Goal: Navigation & Orientation: Find specific page/section

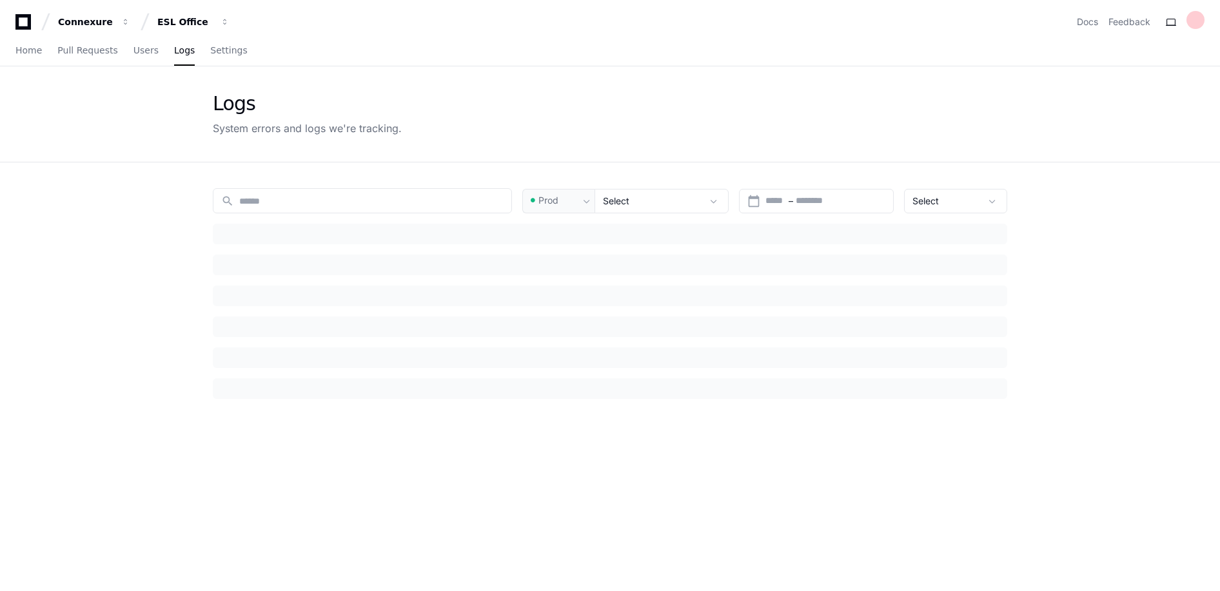
type input "**********"
type input "*********"
click at [17, 20] on icon at bounding box center [22, 21] width 15 height 15
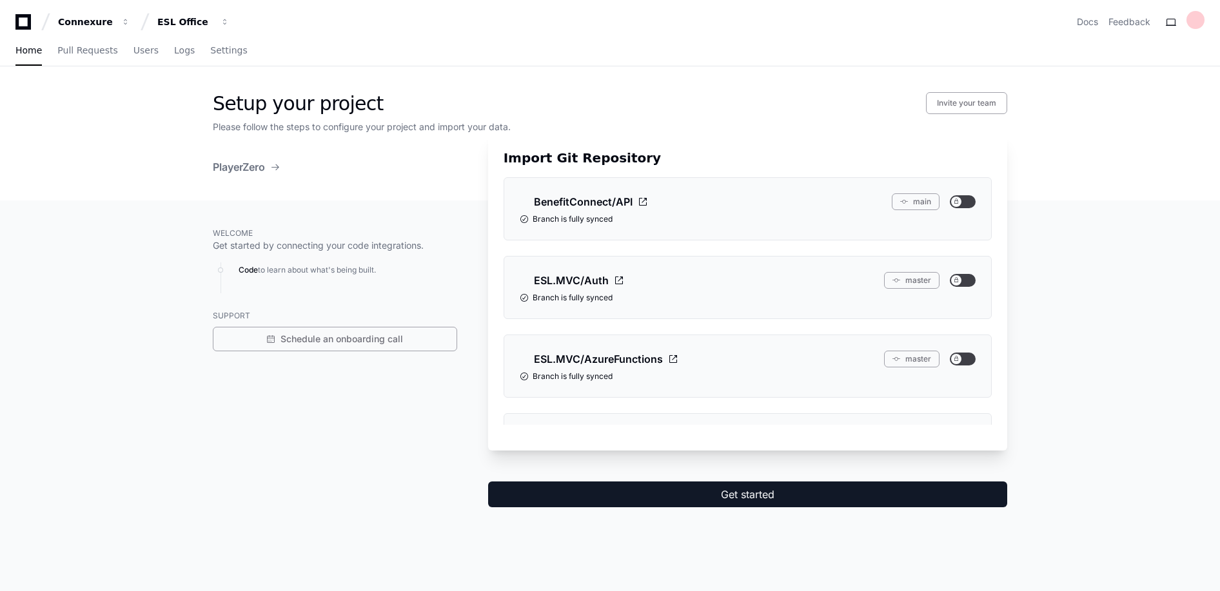
click at [32, 19] on icon at bounding box center [23, 21] width 26 height 15
click at [13, 20] on div "Connexure ESL Office Docs Feedback" at bounding box center [610, 17] width 1220 height 34
click at [25, 48] on span "Home" at bounding box center [28, 50] width 26 height 8
click at [27, 23] on icon at bounding box center [23, 21] width 26 height 15
click at [851, 489] on button "Get started" at bounding box center [747, 495] width 519 height 26
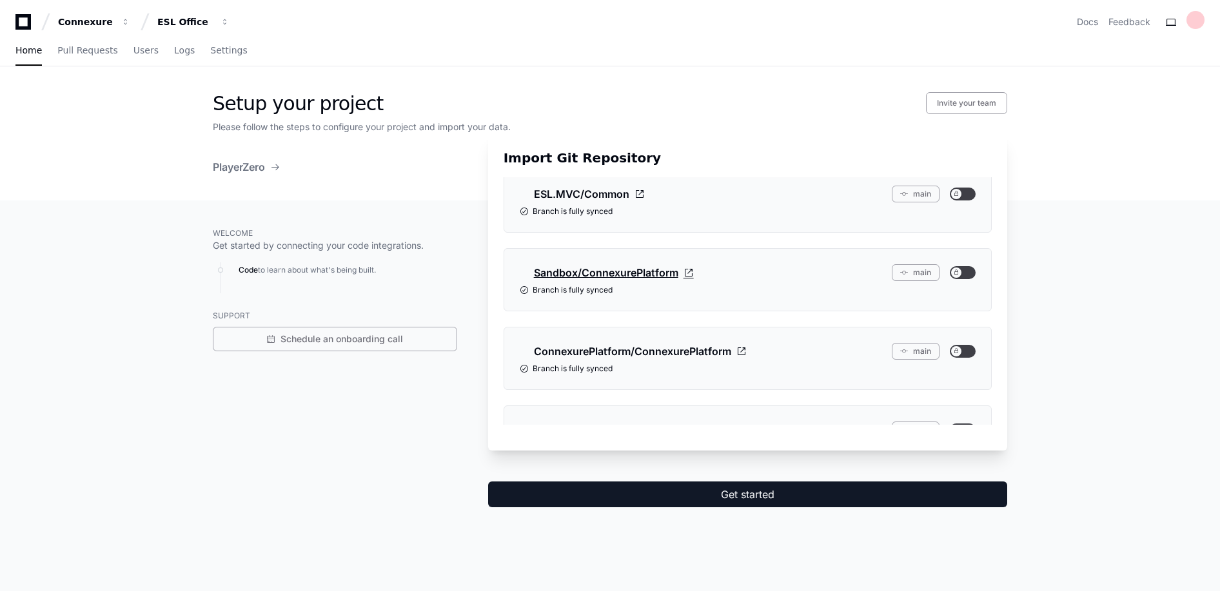
scroll to position [437, 0]
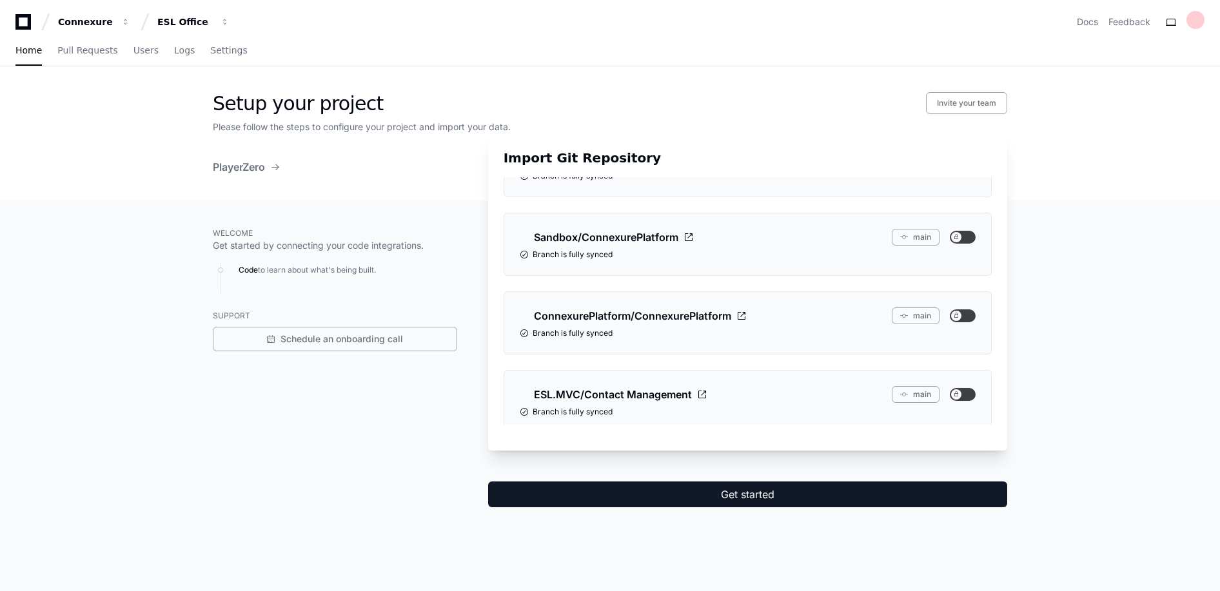
click at [1142, 153] on div "Setup your project Invite your team Please follow the steps to configure your p…" at bounding box center [610, 330] width 1220 height 529
click at [186, 20] on div "ESL Office" at bounding box center [184, 21] width 55 height 13
click at [215, 66] on link "Join or create a project" at bounding box center [242, 67] width 165 height 17
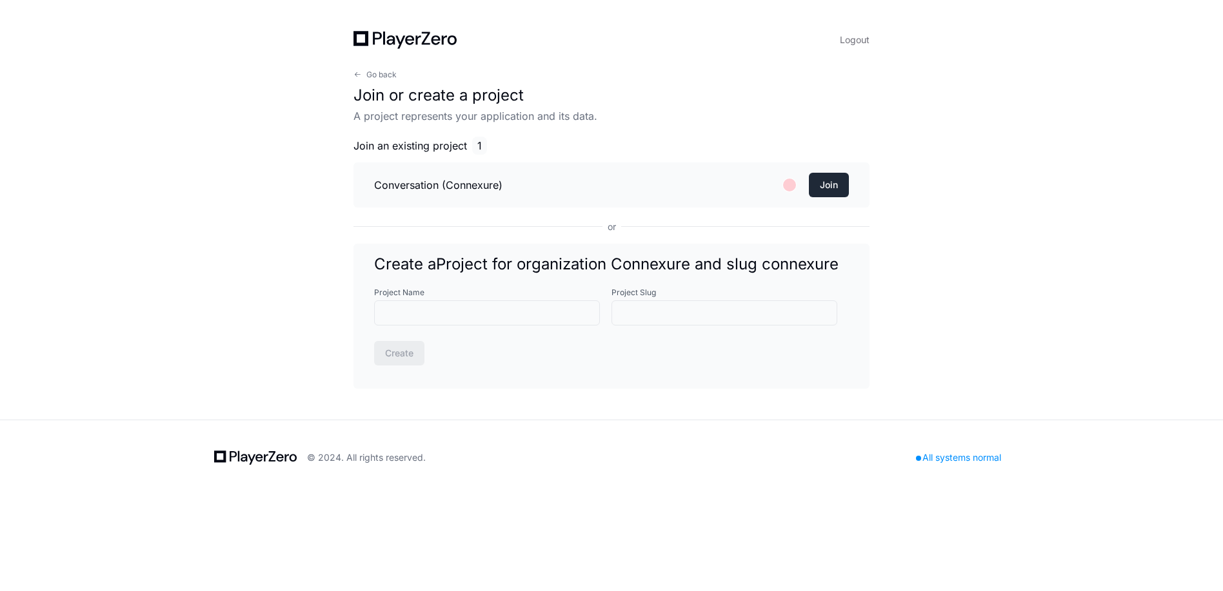
click at [814, 191] on button "Join" at bounding box center [829, 185] width 40 height 25
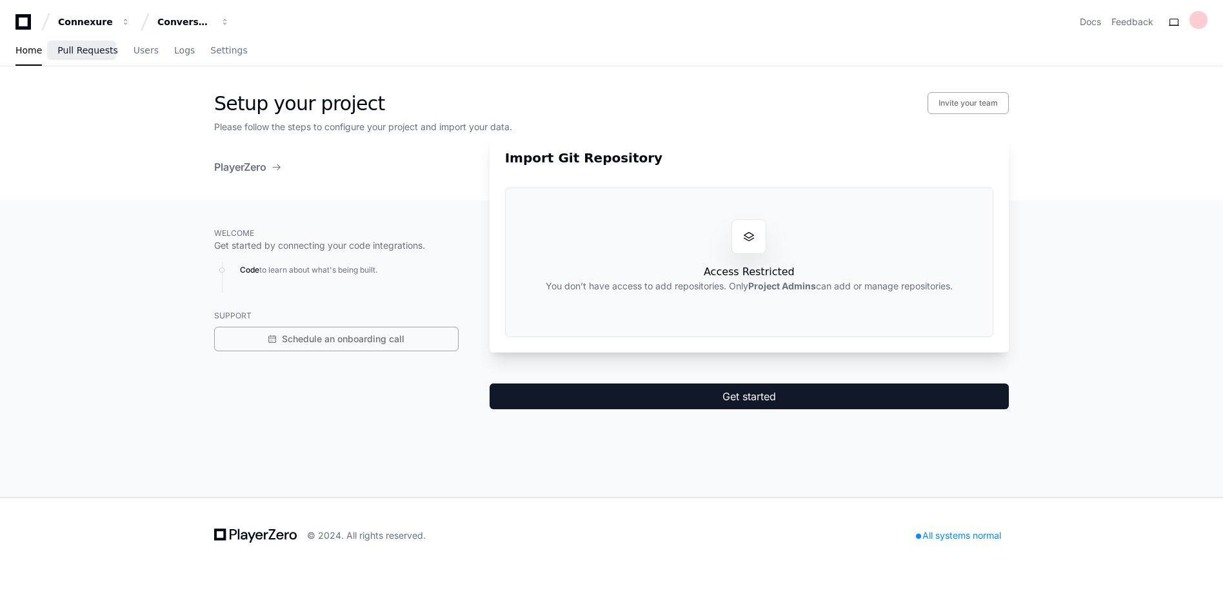
click at [88, 56] on link "Pull Requests" at bounding box center [87, 51] width 60 height 30
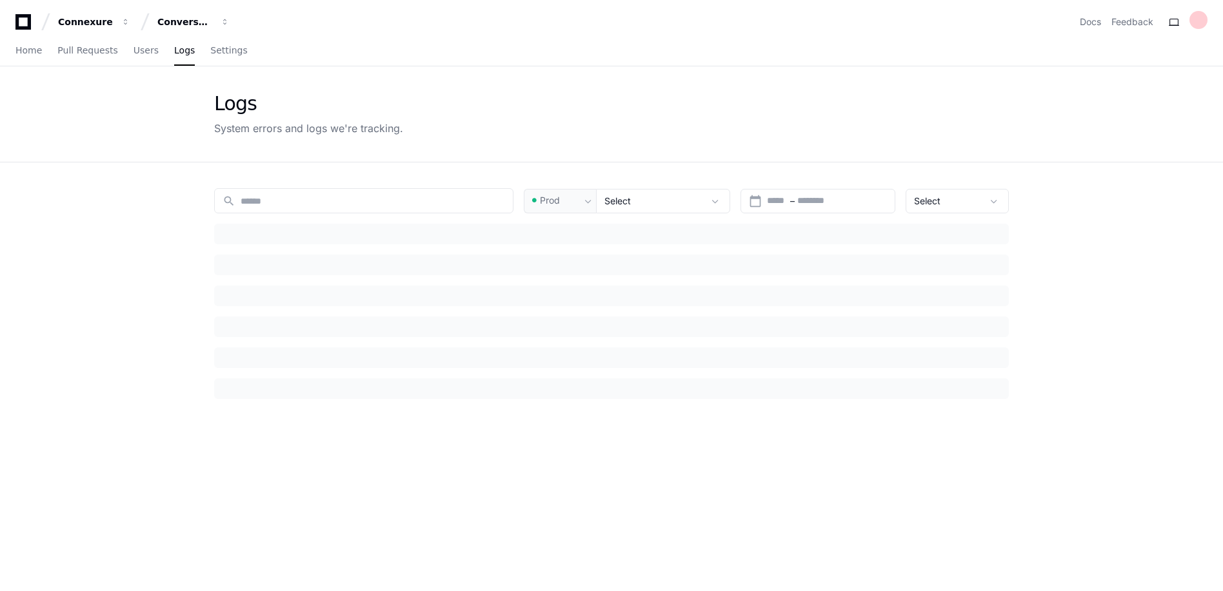
type input "**********"
type input "*********"
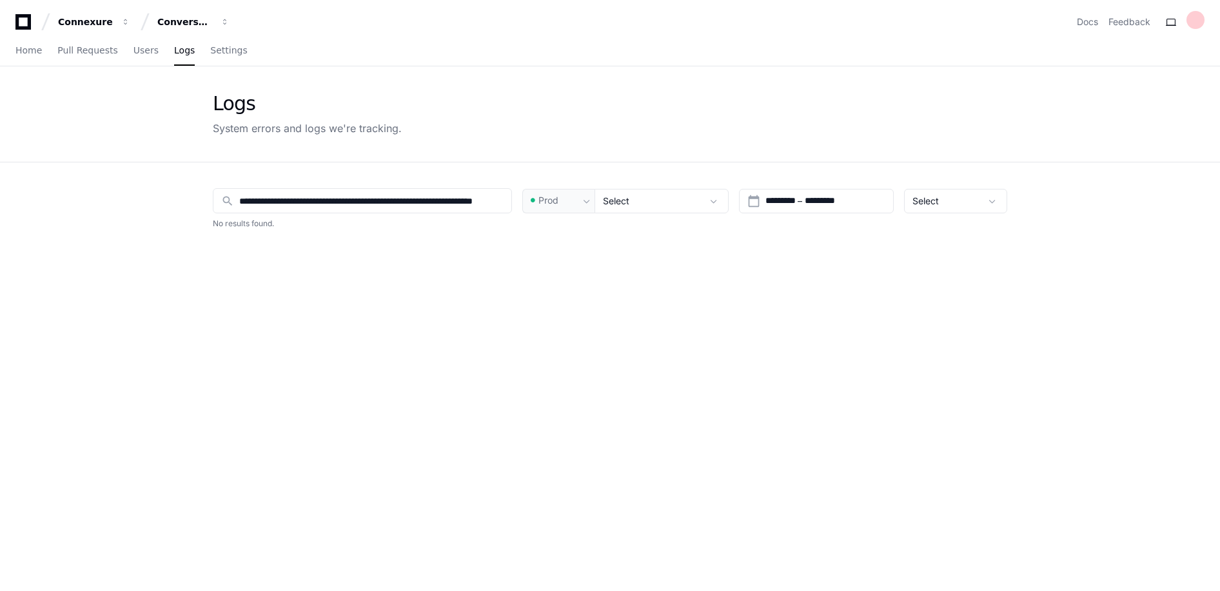
click at [23, 23] on icon at bounding box center [23, 21] width 26 height 15
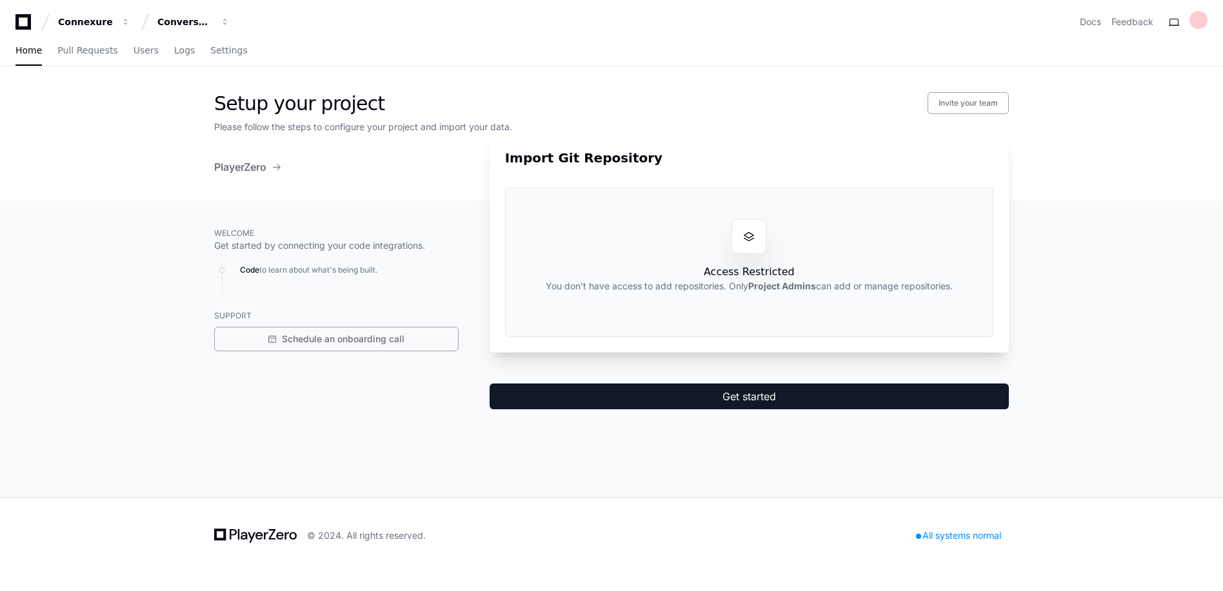
click at [23, 23] on icon at bounding box center [23, 21] width 26 height 15
click at [77, 23] on div "Connexure" at bounding box center [85, 21] width 55 height 13
click at [175, 25] on div "Conversation" at bounding box center [184, 21] width 55 height 13
click at [203, 119] on span "ESL Office" at bounding box center [203, 119] width 51 height 15
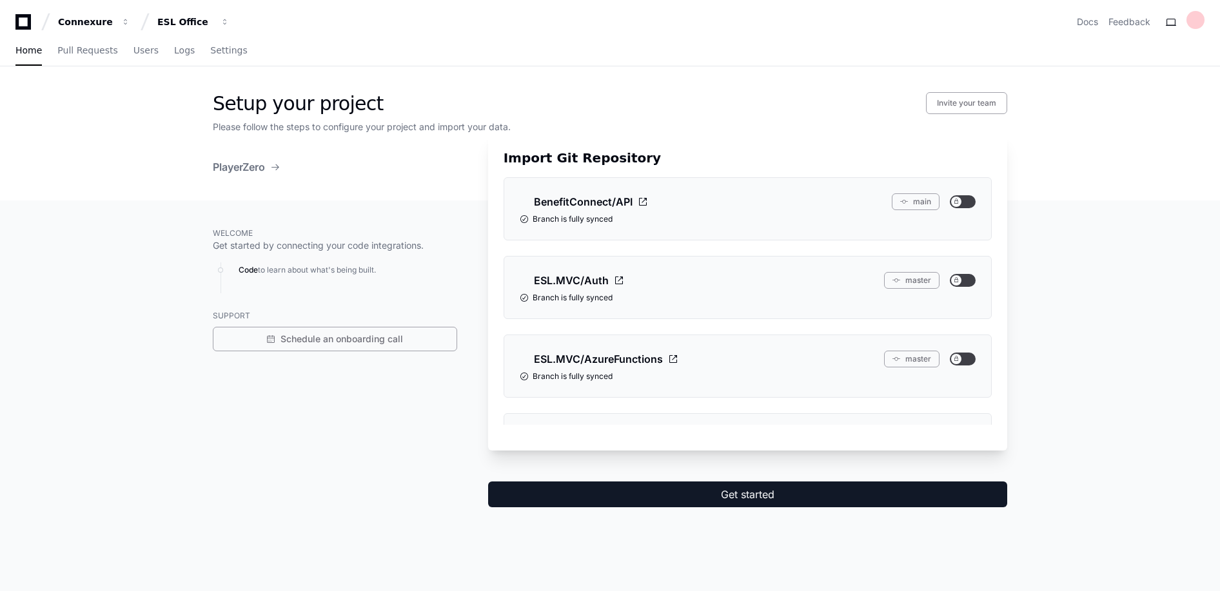
click at [773, 493] on button "Get started" at bounding box center [747, 495] width 519 height 26
click at [1194, 19] on div at bounding box center [1195, 20] width 18 height 18
click at [311, 36] on div "Home Pull Requests Users Logs Settings" at bounding box center [609, 51] width 1189 height 30
click at [14, 18] on div "Connexure ESL Office Docs Feedback" at bounding box center [610, 17] width 1220 height 34
click at [623, 32] on div "Connexure ESL Office Docs Feedback" at bounding box center [609, 21] width 1189 height 23
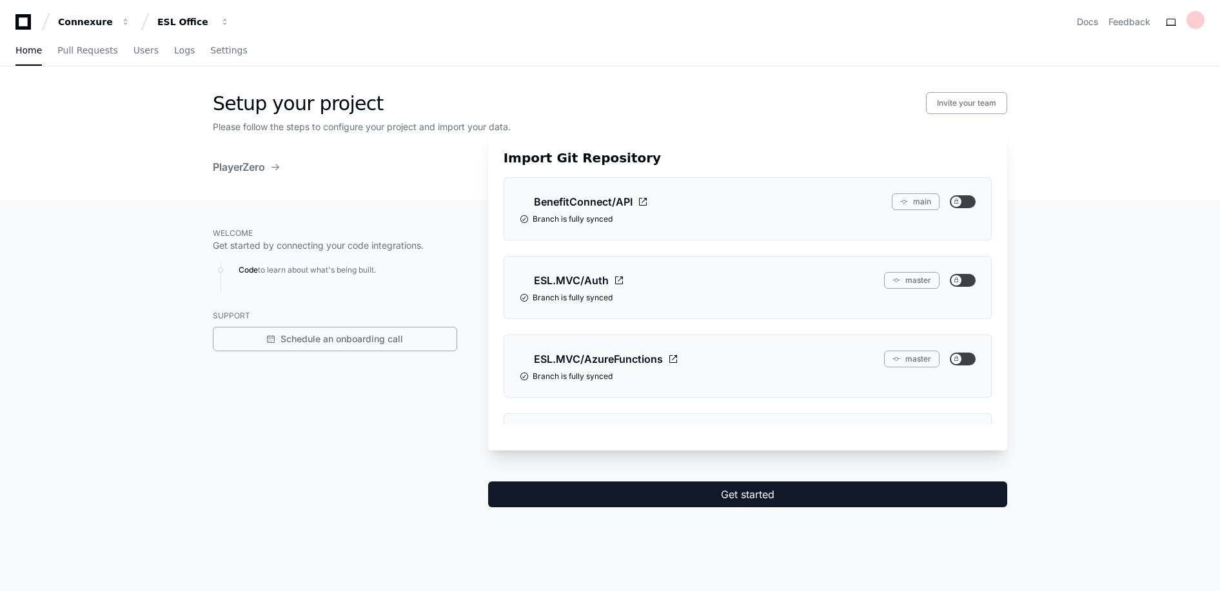
click at [25, 20] on icon at bounding box center [23, 21] width 26 height 15
click at [24, 19] on icon at bounding box center [23, 21] width 26 height 15
